Goal: Task Accomplishment & Management: Complete application form

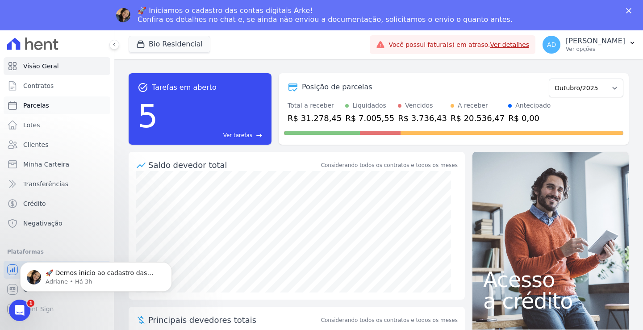
click at [48, 104] on link "Parcelas" at bounding box center [57, 105] width 107 height 18
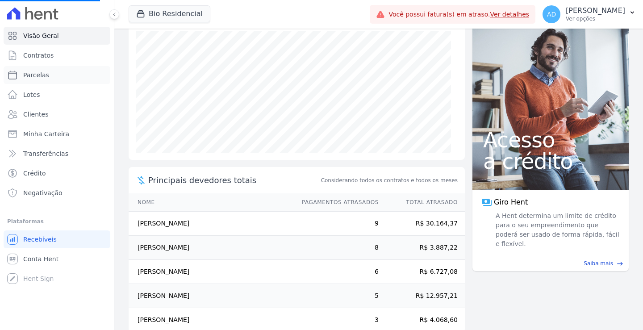
scroll to position [126, 0]
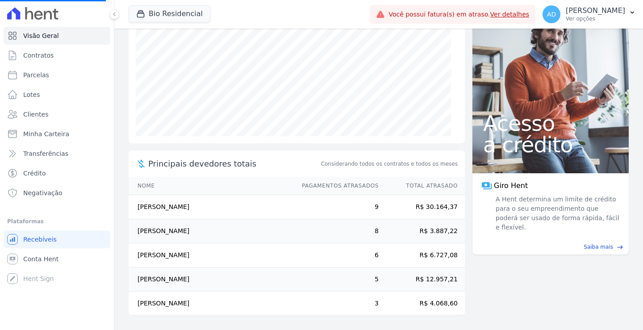
select select
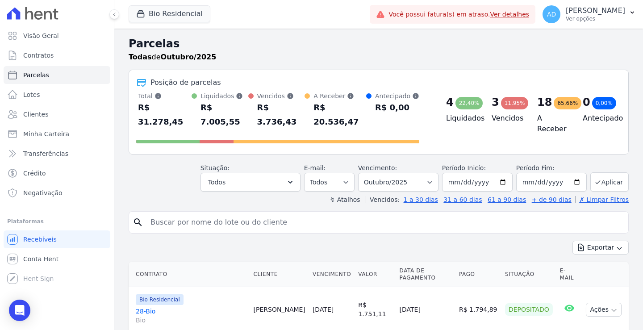
click at [191, 217] on input "search" at bounding box center [384, 222] width 479 height 18
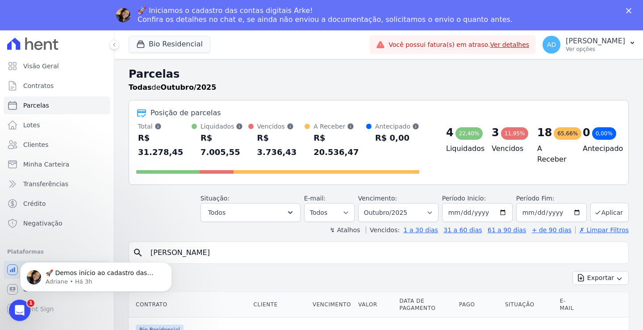
type input "[PERSON_NAME]"
select select
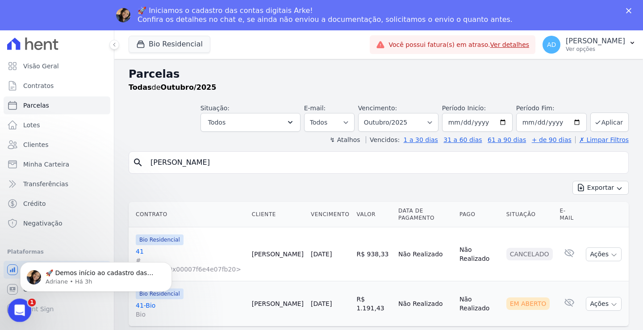
click at [12, 309] on icon "Abertura do Messenger da Intercom" at bounding box center [18, 309] width 15 height 15
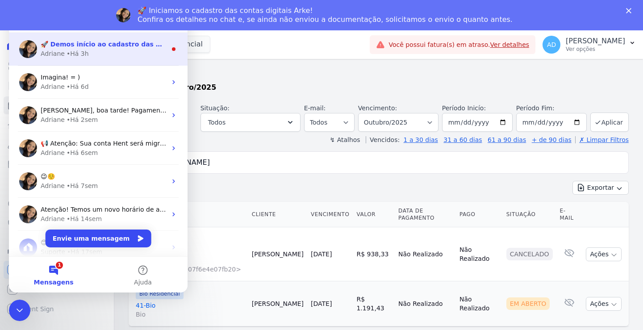
click at [95, 51] on div "Adriane • Há 3h" at bounding box center [104, 53] width 126 height 9
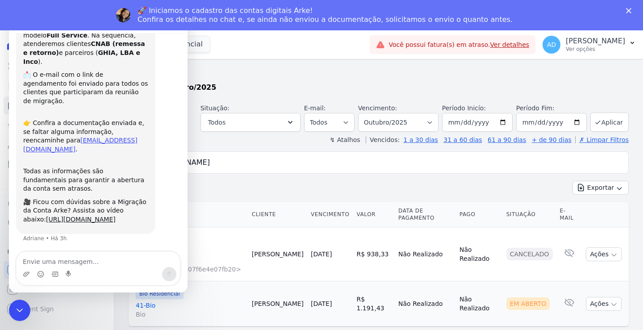
scroll to position [50, 0]
click at [20, 304] on icon "Encerramento do Messenger da Intercom" at bounding box center [18, 308] width 11 height 11
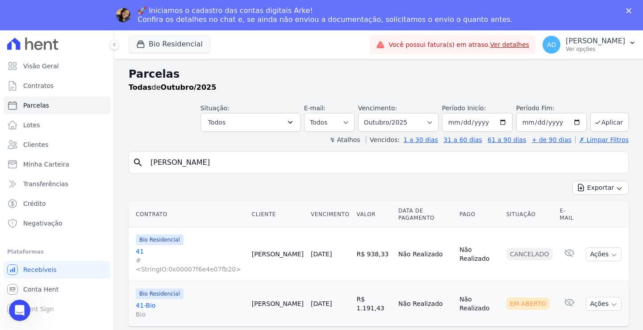
click at [142, 301] on link "41-Bio Bio" at bounding box center [190, 310] width 109 height 18
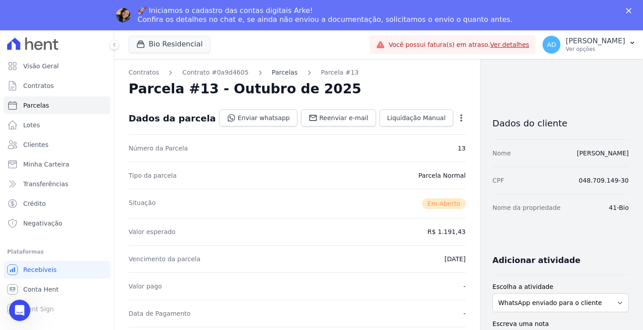
click at [272, 71] on link "Parcelas" at bounding box center [285, 72] width 26 height 9
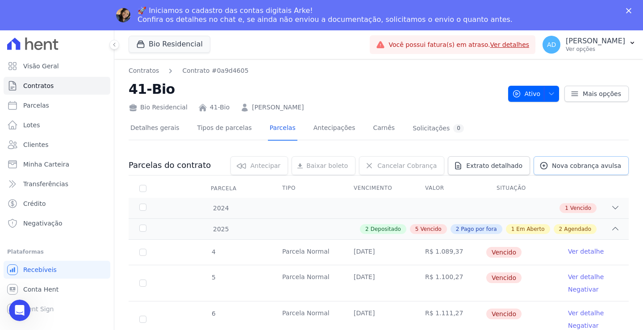
click at [560, 159] on link "Nova cobrança avulsa" at bounding box center [580, 165] width 95 height 19
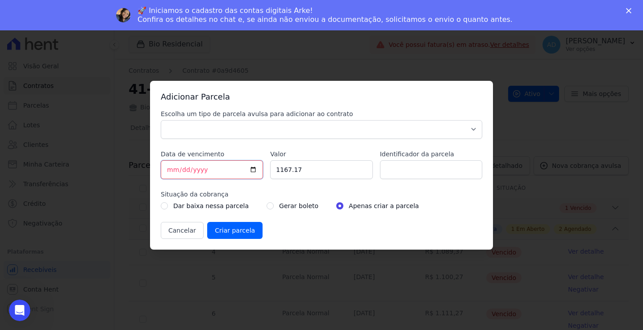
click at [170, 170] on input "[DATE]" at bounding box center [212, 169] width 102 height 19
drag, startPoint x: 301, startPoint y: 168, endPoint x: 267, endPoint y: 165, distance: 33.6
click at [267, 165] on div "Escolha um tipo de parcela avulsa para adicionar ao contrato Parcela Normal Sin…" at bounding box center [321, 173] width 321 height 129
type input "3656.61"
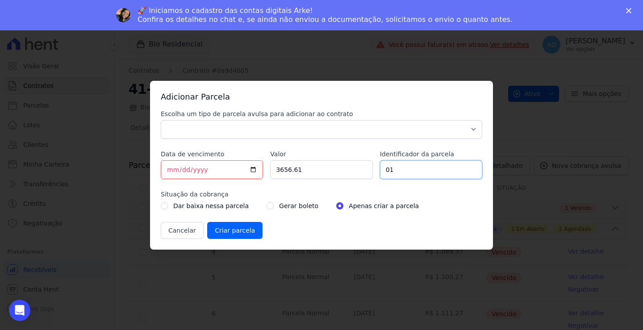
drag, startPoint x: 403, startPoint y: 175, endPoint x: 362, endPoint y: 172, distance: 41.6
click at [362, 172] on div "Escolha um tipo de parcela avulsa para adicionar ao contrato Parcela Normal Sin…" at bounding box center [321, 173] width 321 height 129
click at [406, 168] on input "Agosto-Setembro e Outubro" at bounding box center [431, 169] width 102 height 19
click at [473, 170] on input "Agosto, Setembro e Outubro" at bounding box center [431, 169] width 102 height 19
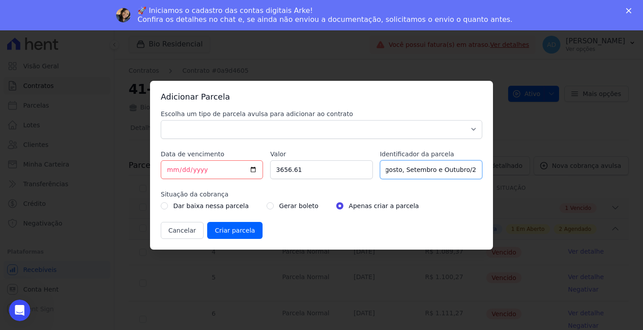
type input "Agosto, Setembro e Outubro/2025"
click at [266, 207] on input "radio" at bounding box center [269, 205] width 7 height 7
radio input "true"
click at [224, 232] on input "Criar parcela" at bounding box center [234, 230] width 55 height 17
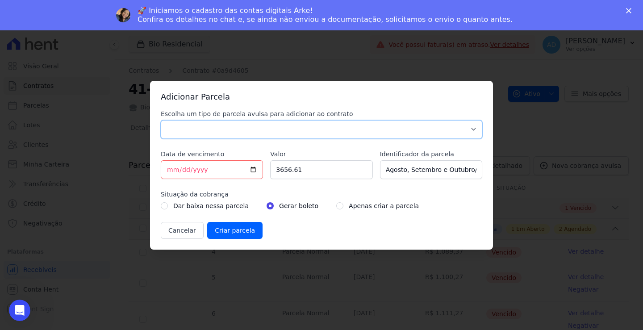
click at [244, 127] on select "Parcela Normal Sinal Caução Intercalada Chaves Pré Chaves Pós Chaves Taxas Quit…" at bounding box center [321, 129] width 321 height 19
select select "standard"
click at [161, 120] on select "Parcela Normal Sinal Caução Intercalada Chaves Pré Chaves Pós Chaves Taxas Quit…" at bounding box center [321, 129] width 321 height 19
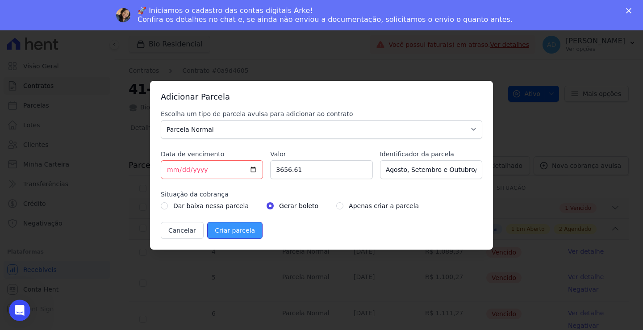
click at [242, 235] on input "Criar parcela" at bounding box center [234, 230] width 55 height 17
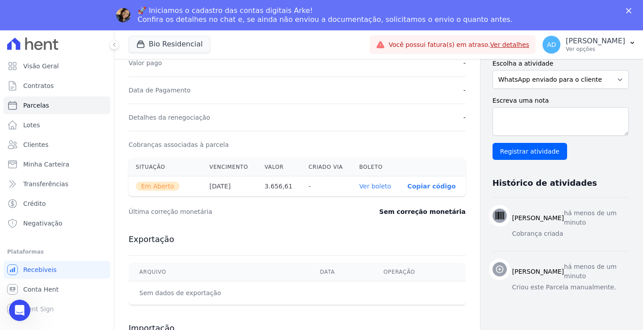
click at [359, 184] on link "Ver boleto" at bounding box center [375, 186] width 32 height 7
click at [56, 108] on link "Parcelas" at bounding box center [57, 105] width 107 height 18
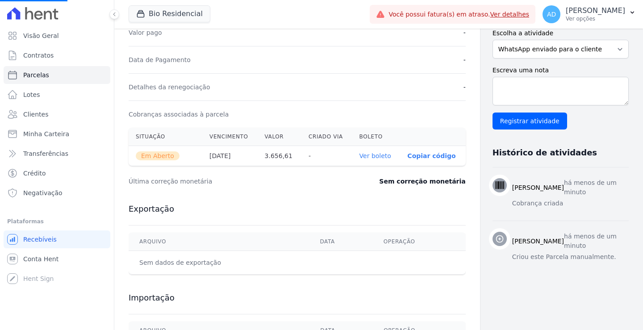
select select
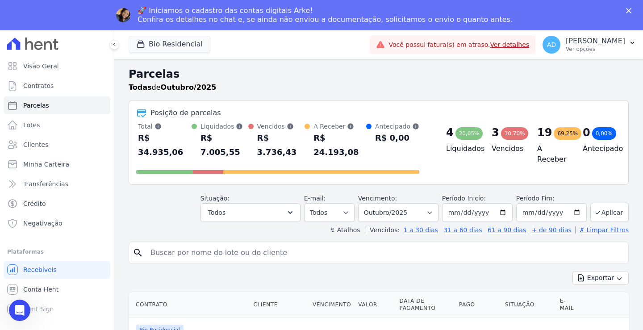
click at [191, 244] on input "search" at bounding box center [384, 253] width 479 height 18
type input "saiane"
select select
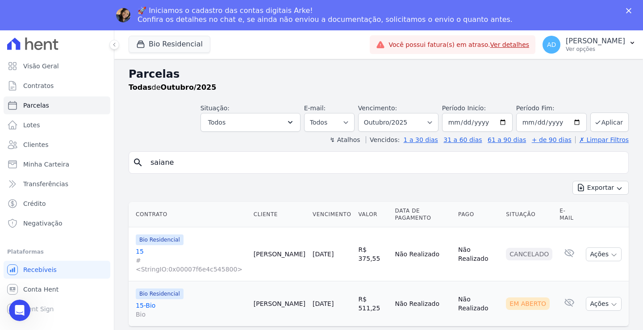
click at [272, 167] on input "saiane" at bounding box center [384, 163] width 479 height 18
click at [153, 301] on link "15-Bio Bio" at bounding box center [191, 310] width 111 height 18
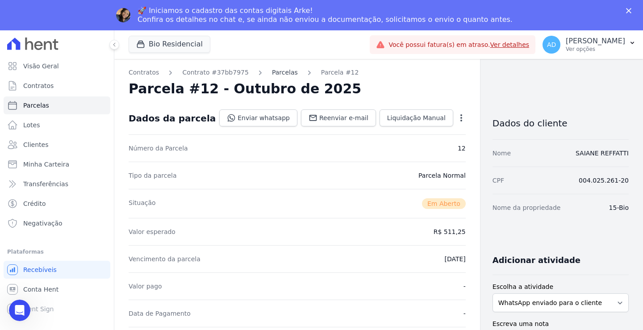
click at [275, 72] on link "Parcelas" at bounding box center [285, 72] width 26 height 9
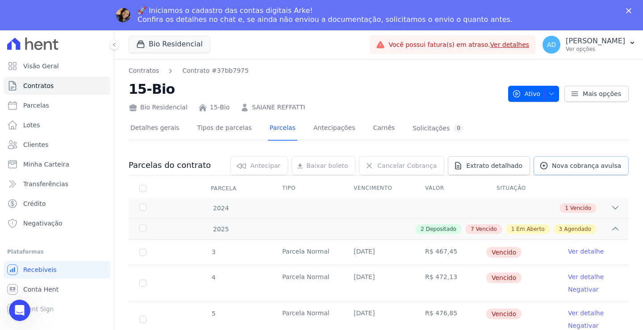
click at [565, 169] on span "Nova cobrança avulsa" at bounding box center [586, 165] width 69 height 9
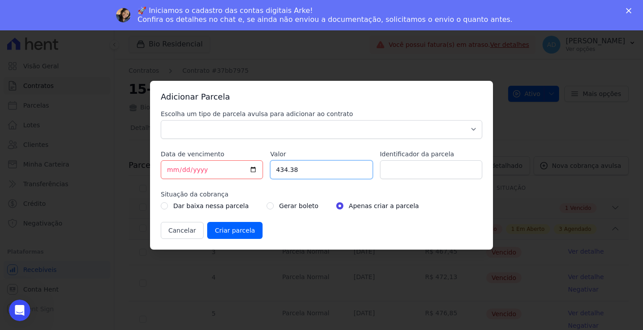
drag, startPoint x: 302, startPoint y: 175, endPoint x: 262, endPoint y: 175, distance: 40.6
click at [262, 175] on div "Escolha um tipo de parcela avulsa para adicionar ao contrato Parcela Normal Sin…" at bounding box center [321, 173] width 321 height 129
click at [297, 173] on input "1567" at bounding box center [321, 169] width 102 height 19
type input "1567.37"
type input "Agosto, Setembro e Outubro"
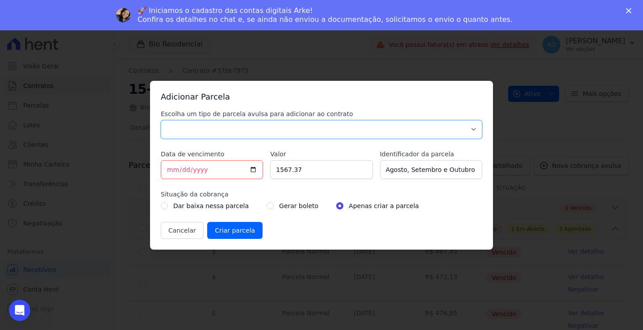
click at [233, 124] on select "Parcela Normal Sinal Caução Intercalada Chaves Pré Chaves Pós Chaves Taxas Quit…" at bounding box center [321, 129] width 321 height 19
select select "standard"
click at [161, 120] on select "Parcela Normal Sinal Caução Intercalada Chaves Pré Chaves Pós Chaves Taxas Quit…" at bounding box center [321, 129] width 321 height 19
click at [266, 206] on input "radio" at bounding box center [269, 205] width 7 height 7
radio input "true"
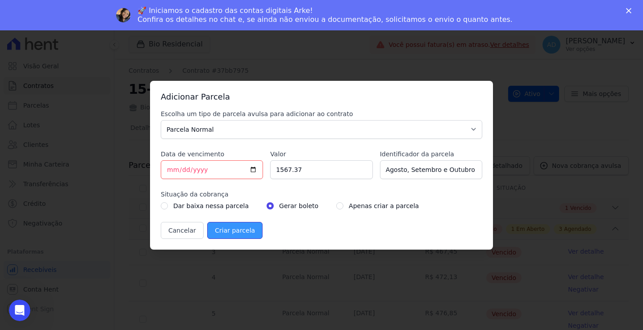
click at [227, 230] on input "Criar parcela" at bounding box center [234, 230] width 55 height 17
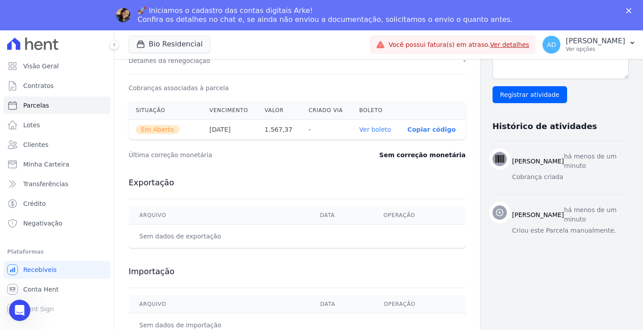
scroll to position [282, 0]
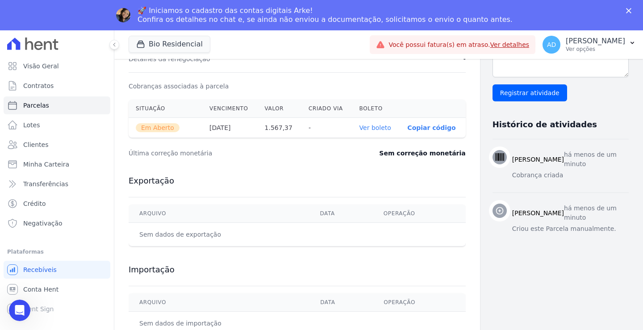
click at [359, 127] on link "Ver boleto" at bounding box center [375, 127] width 32 height 7
